Goal: Check status

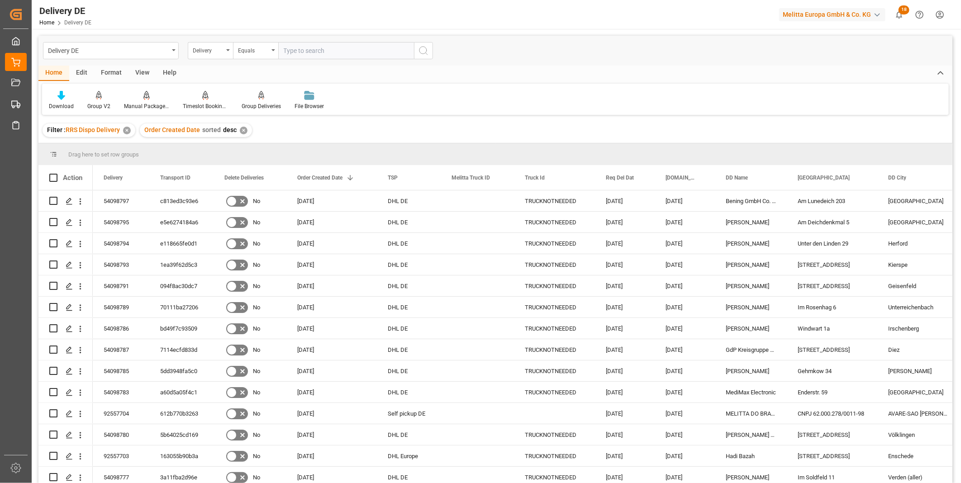
click at [319, 51] on input "text" at bounding box center [346, 50] width 136 height 17
paste input "0092557453"
click at [292, 51] on input "0092557453" at bounding box center [346, 50] width 136 height 17
click at [413, 57] on input "92557453" at bounding box center [346, 50] width 136 height 17
type input "92557453"
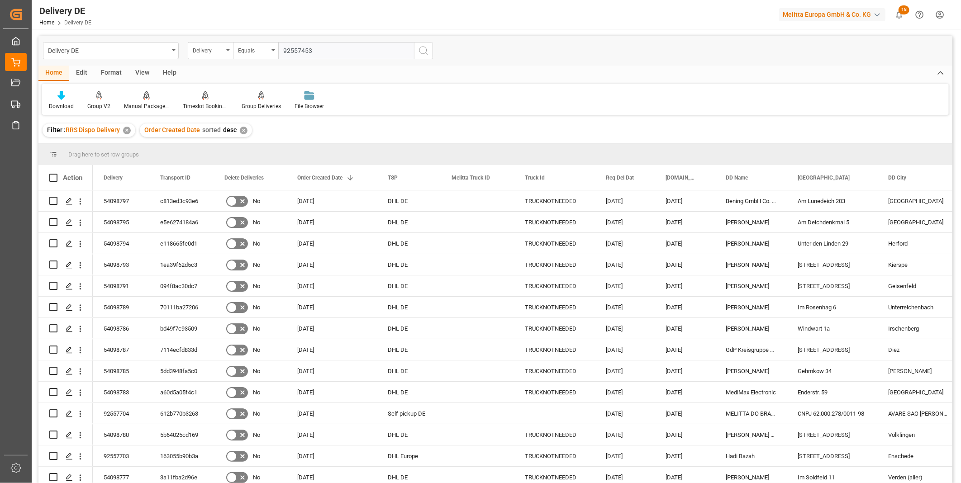
click at [421, 52] on icon "search button" at bounding box center [423, 50] width 11 height 11
